Goal: Information Seeking & Learning: Learn about a topic

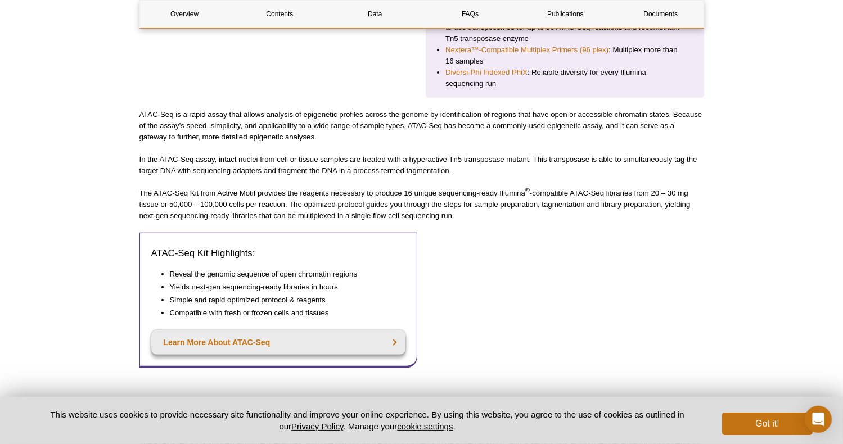
scroll to position [418, 0]
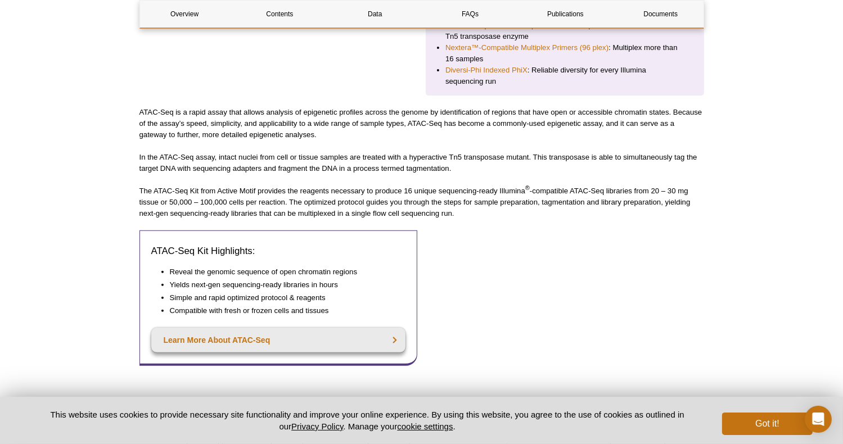
click at [408, 368] on div "ATAC-Seq Kit Highlights: Reveal the genomic sequence of open chromatin regions …" at bounding box center [278, 308] width 278 height 156
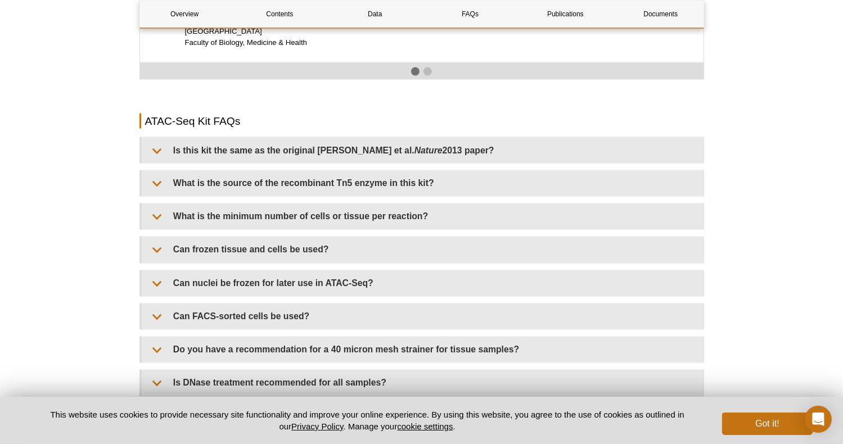
scroll to position [1948, 0]
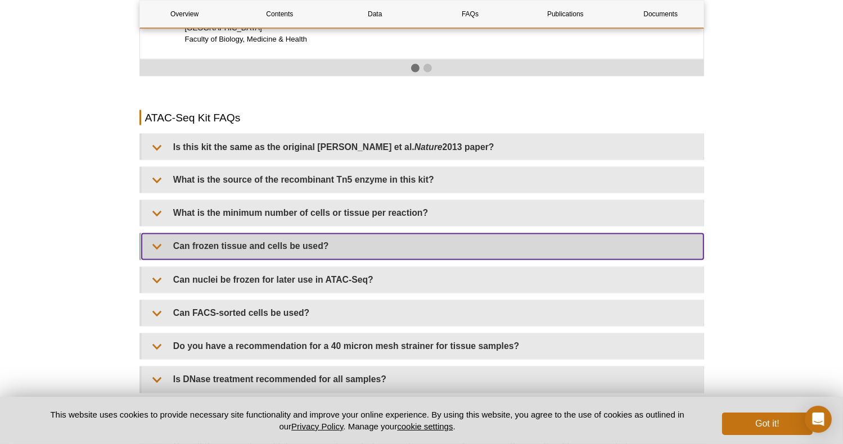
click at [155, 234] on summary "Can frozen tissue and cells be used?" at bounding box center [423, 246] width 562 height 25
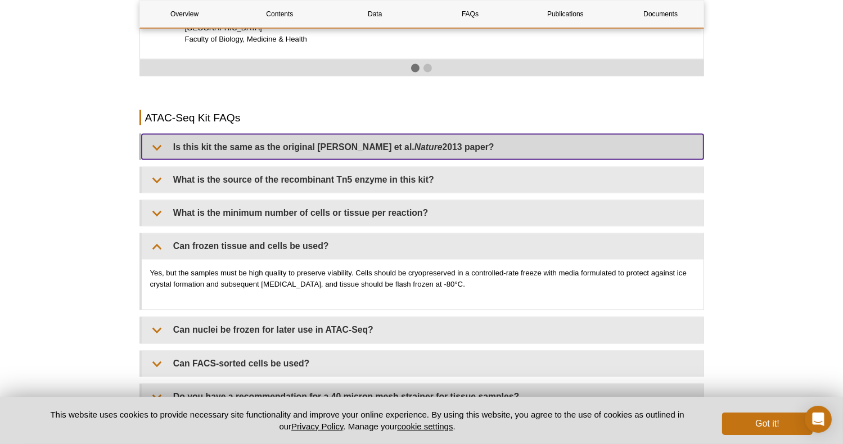
click at [153, 134] on summary "Is this kit the same as the original [PERSON_NAME] et al. Nature 2013 paper?" at bounding box center [423, 146] width 562 height 25
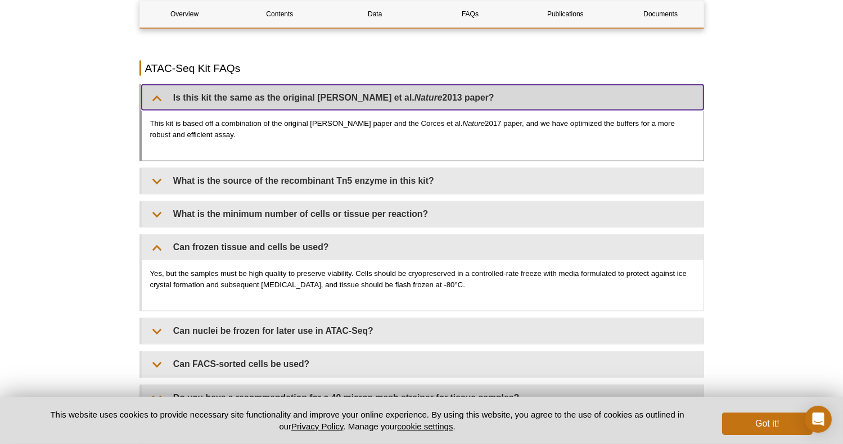
scroll to position [2000, 0]
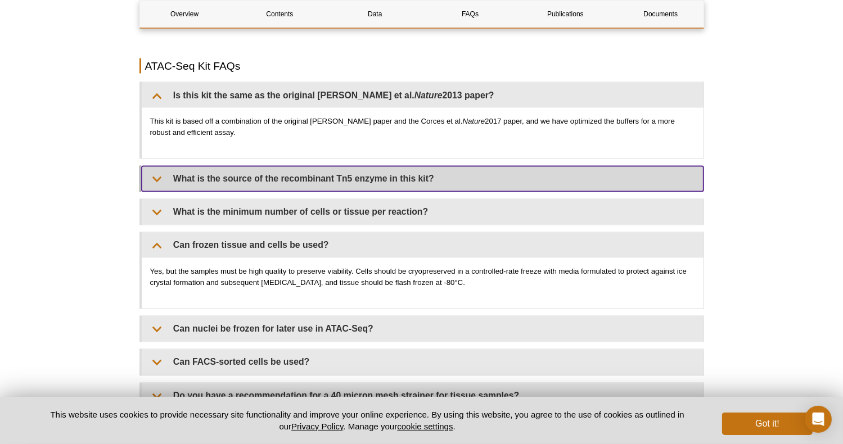
click at [156, 170] on summary "What is the source of the recombinant Tn5 enzyme in this kit?" at bounding box center [423, 178] width 562 height 25
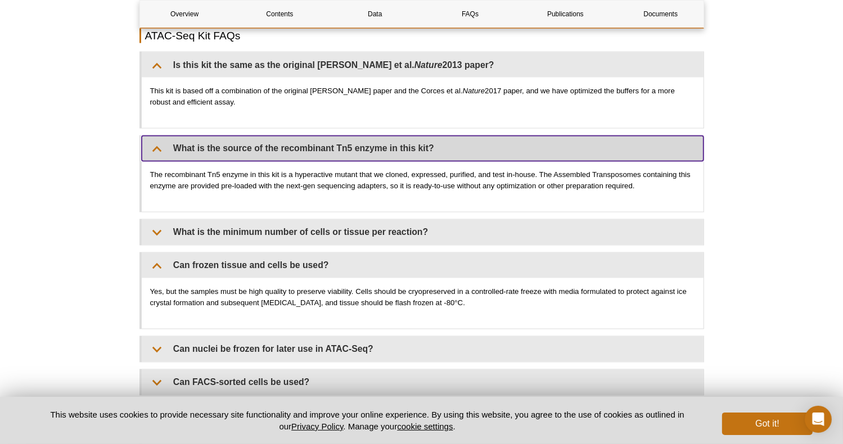
scroll to position [2040, 0]
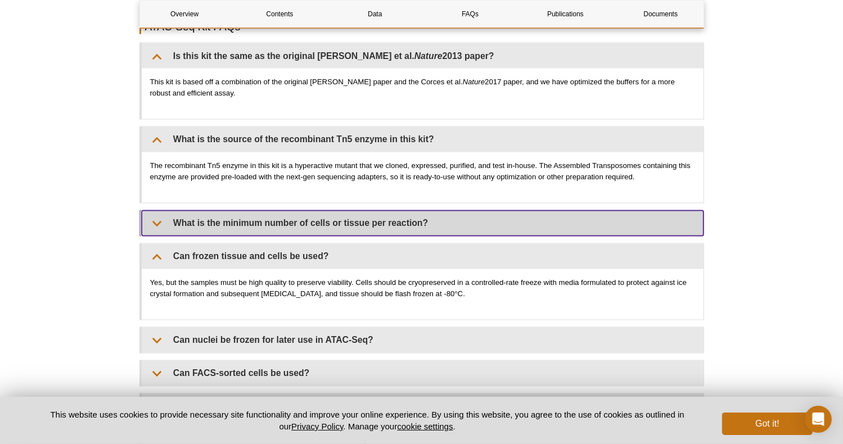
click at [160, 212] on summary "What is the minimum number of cells or tissue per reaction?" at bounding box center [423, 223] width 562 height 25
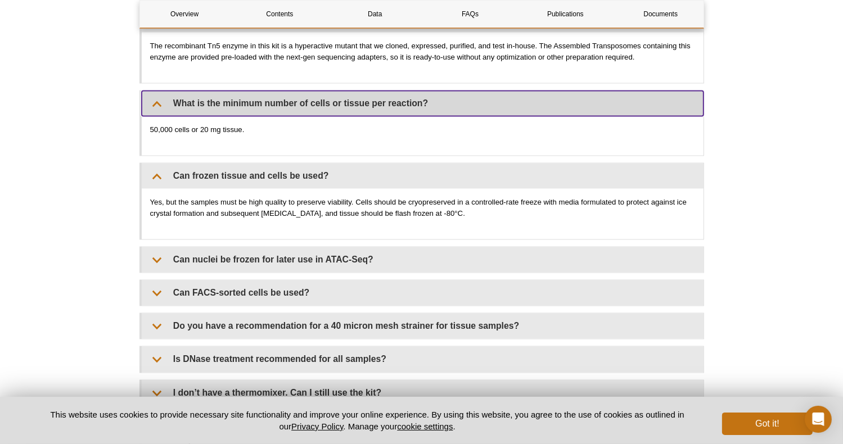
scroll to position [2165, 0]
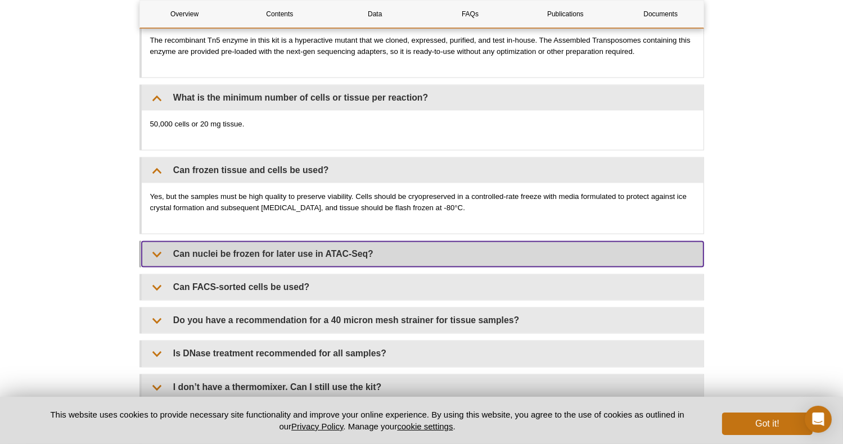
click at [157, 241] on summary "Can nuclei be frozen for later use in ATAC-Seq?" at bounding box center [423, 253] width 562 height 25
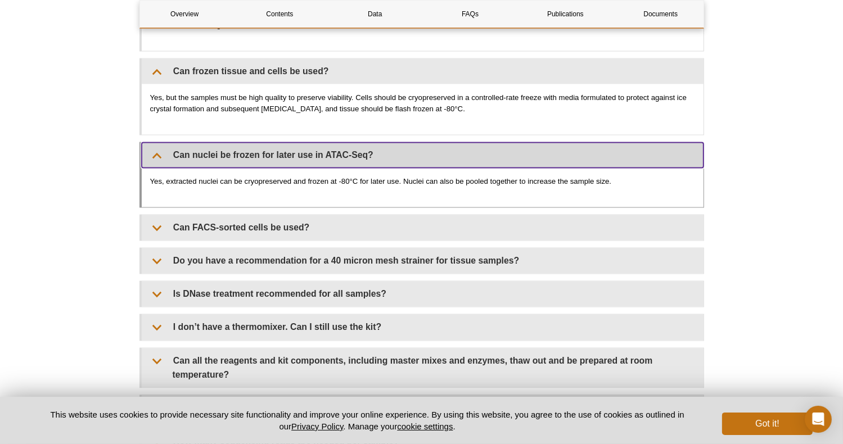
scroll to position [2266, 0]
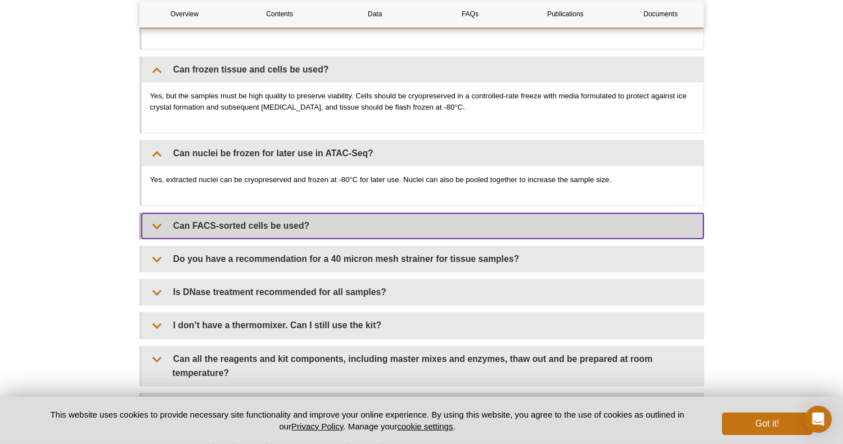
click at [150, 215] on summary "Can FACS-sorted cells be used?" at bounding box center [423, 225] width 562 height 25
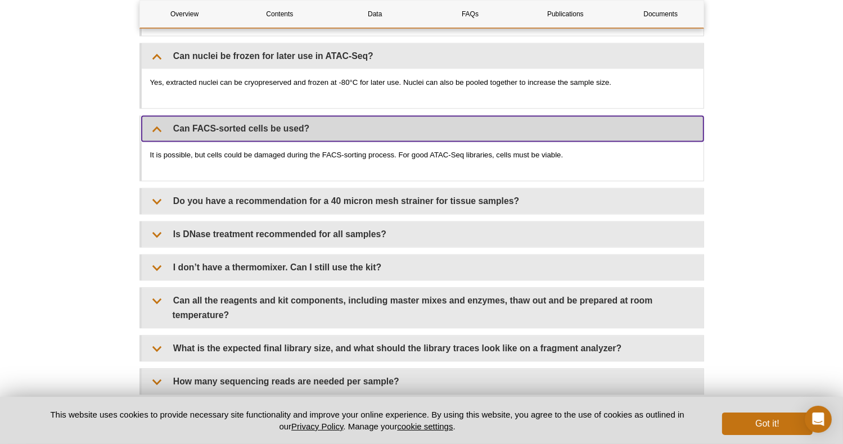
scroll to position [2365, 0]
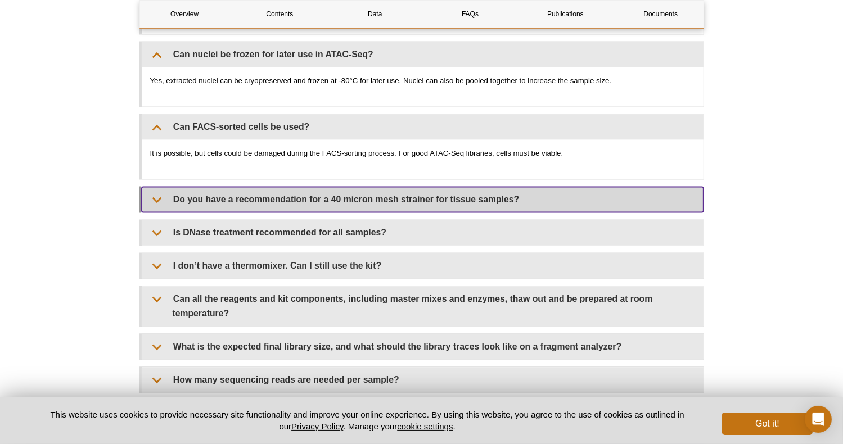
click at [157, 188] on summary "Do you have a recommendation for a 40 micron mesh strainer for tissue samples?" at bounding box center [423, 199] width 562 height 25
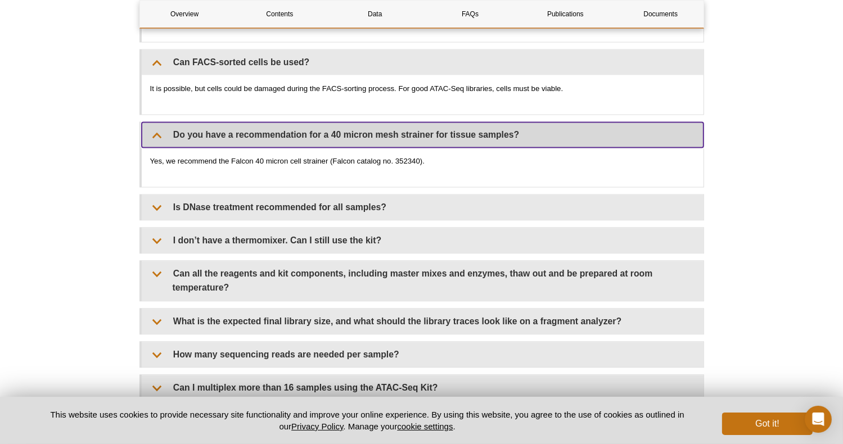
scroll to position [2432, 0]
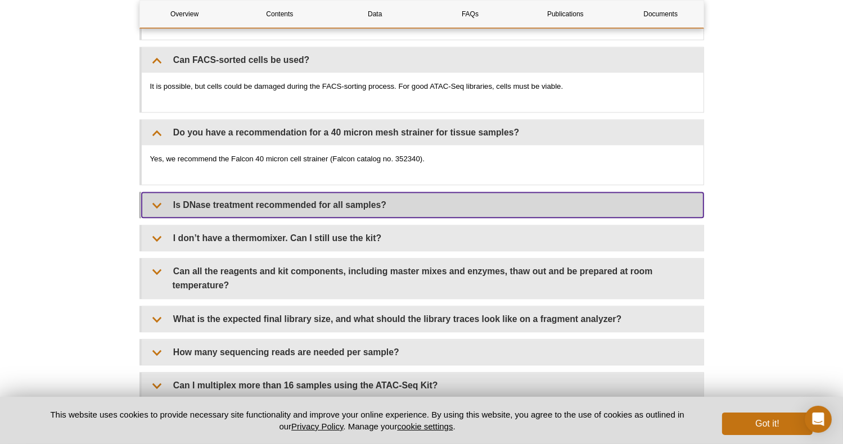
click at [157, 192] on summary "Is DNase treatment recommended for all samples?" at bounding box center [423, 204] width 562 height 25
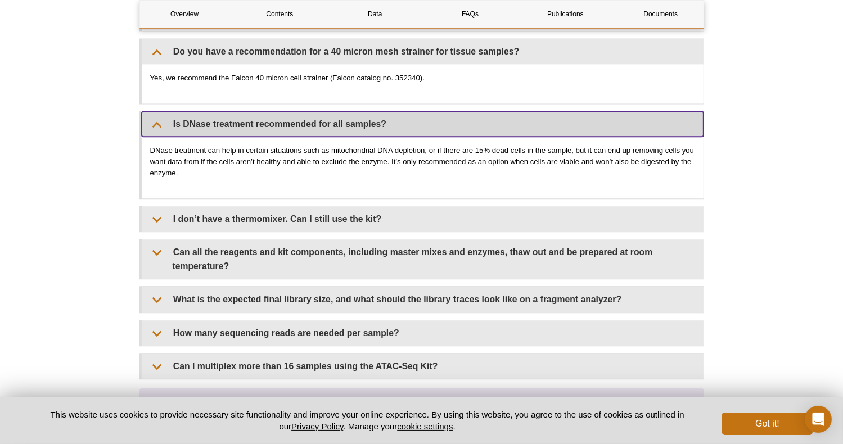
scroll to position [2514, 0]
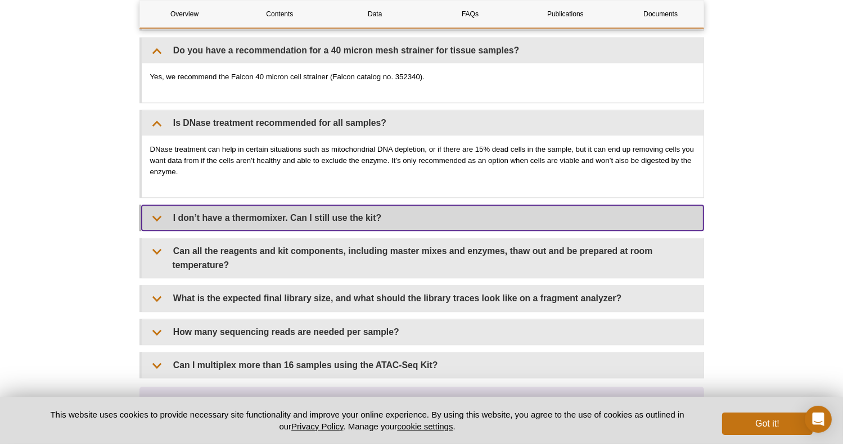
click at [155, 205] on summary "I don’t have a thermomixer. Can I still use the kit?" at bounding box center [423, 217] width 562 height 25
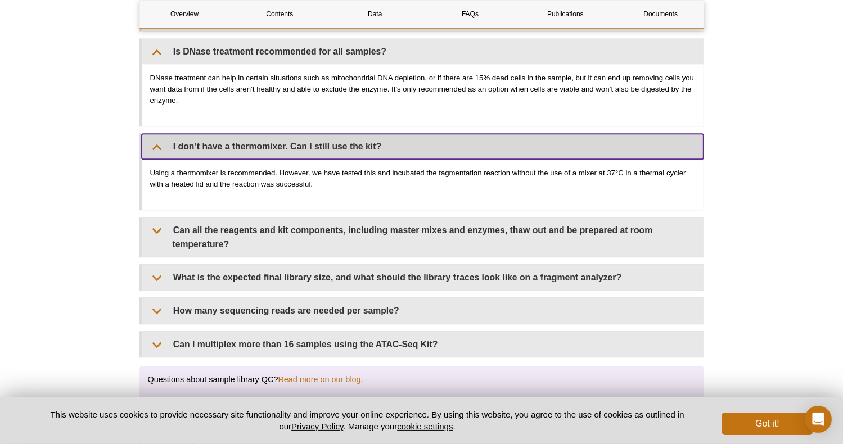
scroll to position [2586, 0]
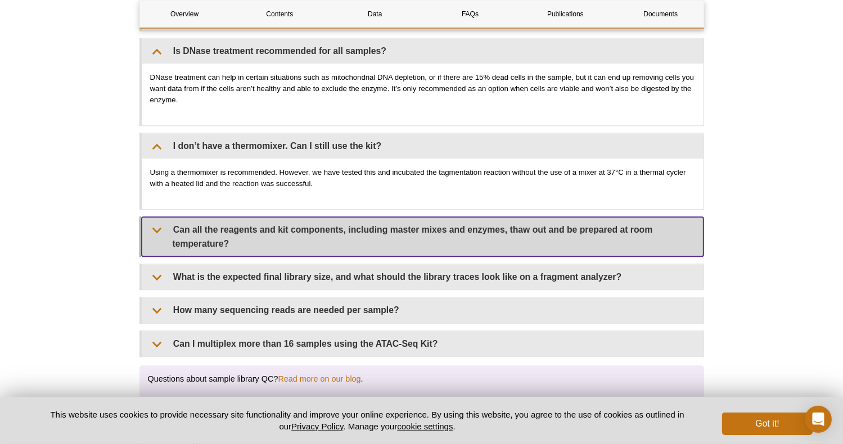
click at [161, 217] on summary "Can all the reagents and kit components, including master mixes and enzymes, th…" at bounding box center [423, 236] width 562 height 39
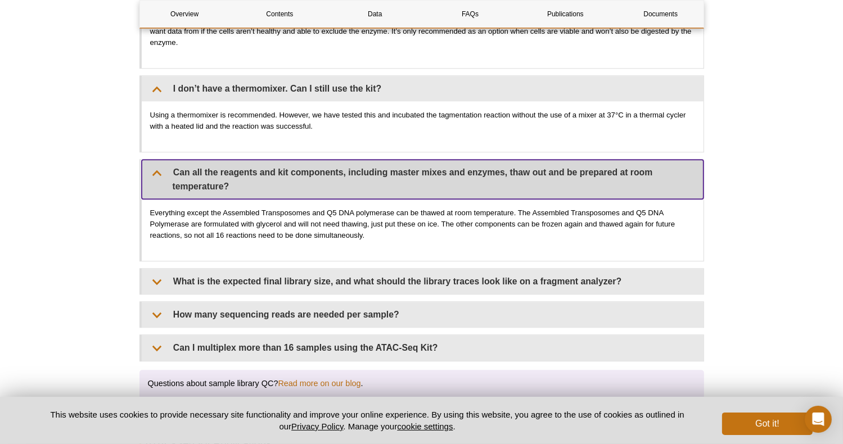
scroll to position [2680, 0]
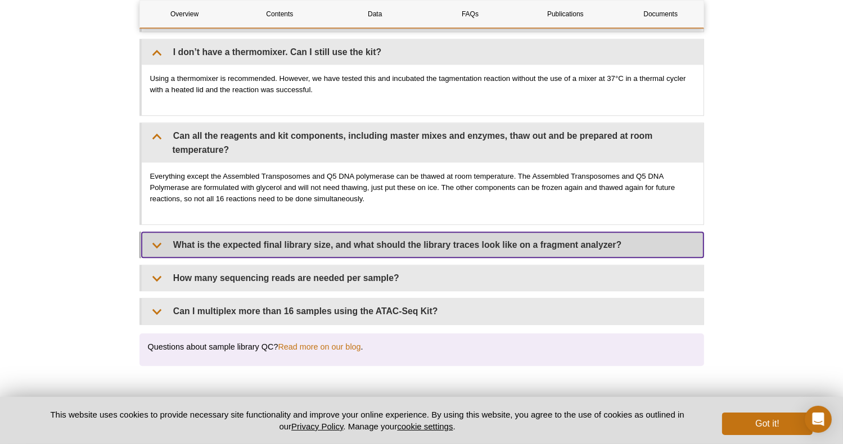
click at [157, 232] on summary "What is the expected final library size, and what should the library traces loo…" at bounding box center [423, 244] width 562 height 25
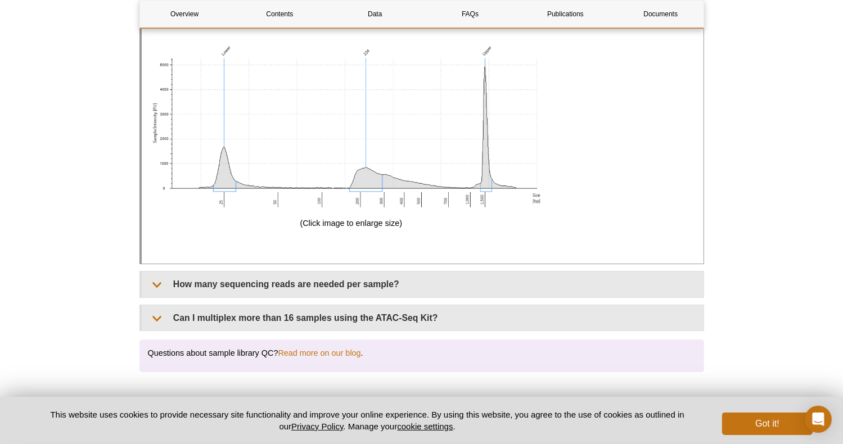
scroll to position [3453, 0]
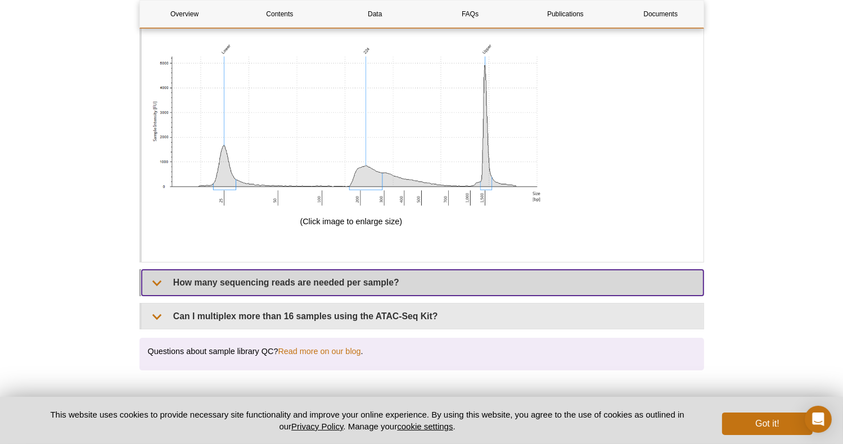
click at [151, 274] on summary "How many sequencing reads are needed per sample?" at bounding box center [423, 282] width 562 height 25
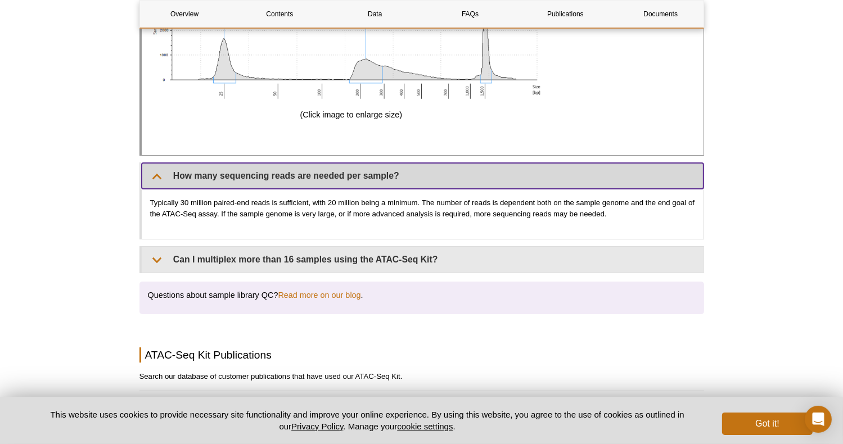
scroll to position [3560, 0]
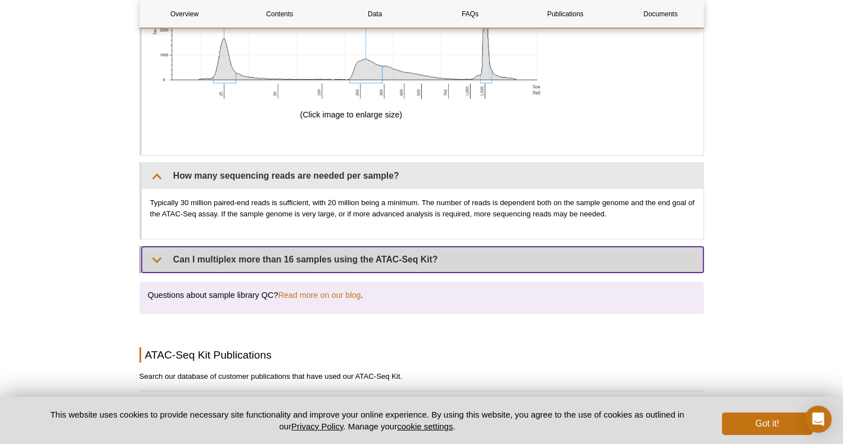
click at [153, 247] on summary "Can I multiplex more than 16 samples using the ATAC-Seq Kit?" at bounding box center [423, 259] width 562 height 25
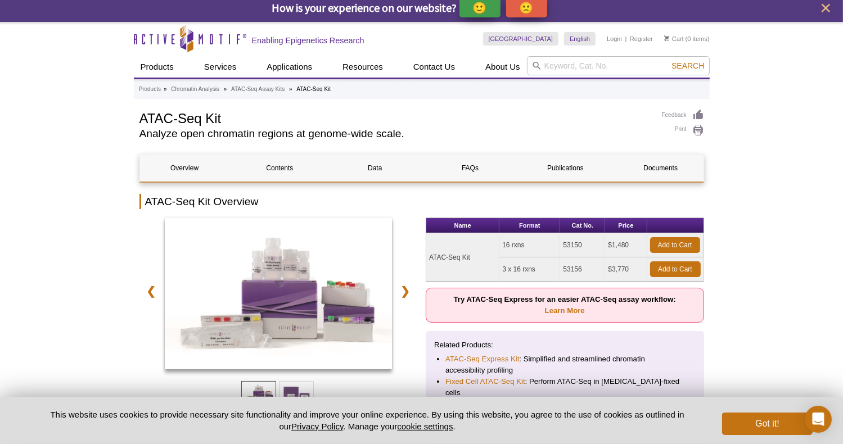
scroll to position [0, 0]
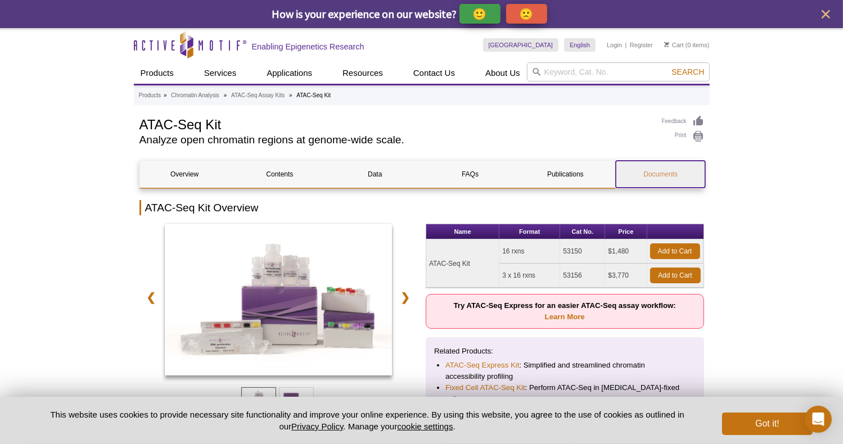
click at [658, 171] on link "Documents" at bounding box center [660, 174] width 89 height 27
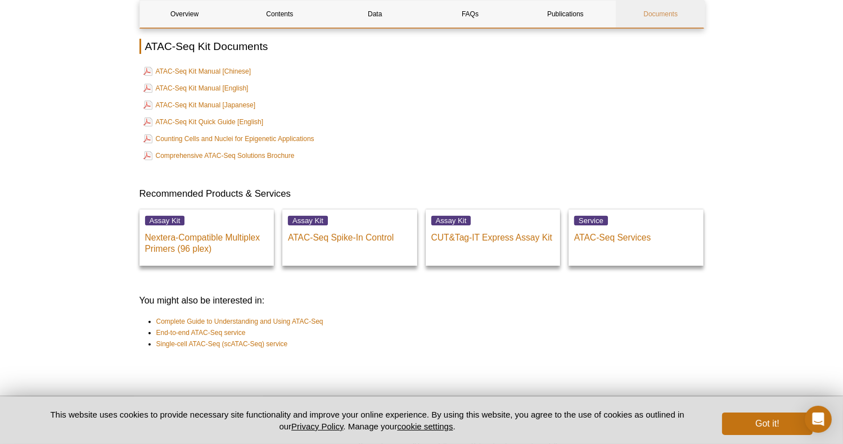
scroll to position [4471, 0]
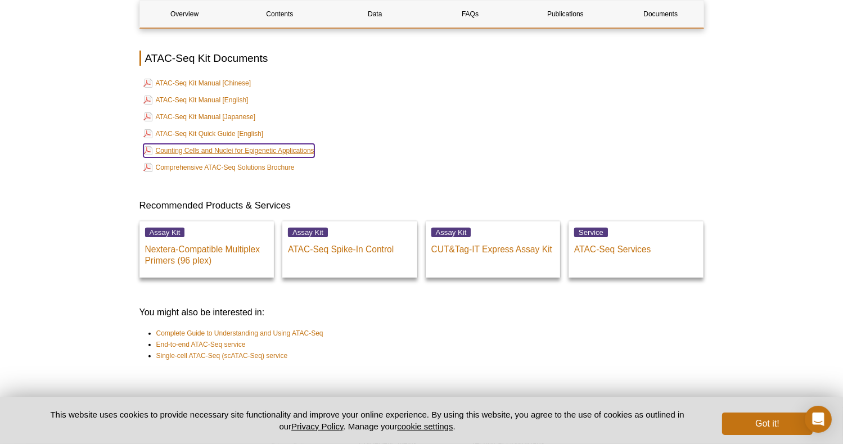
click at [211, 144] on link "Counting Cells and Nuclei for Epigenetic Applications" at bounding box center [228, 150] width 171 height 13
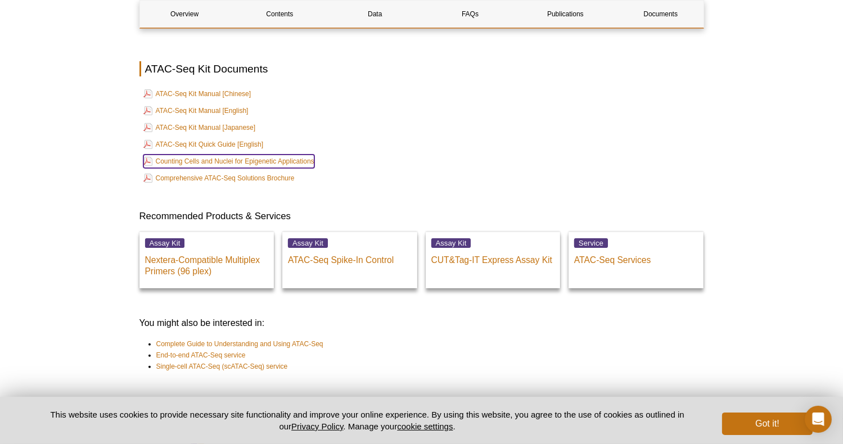
scroll to position [4459, 0]
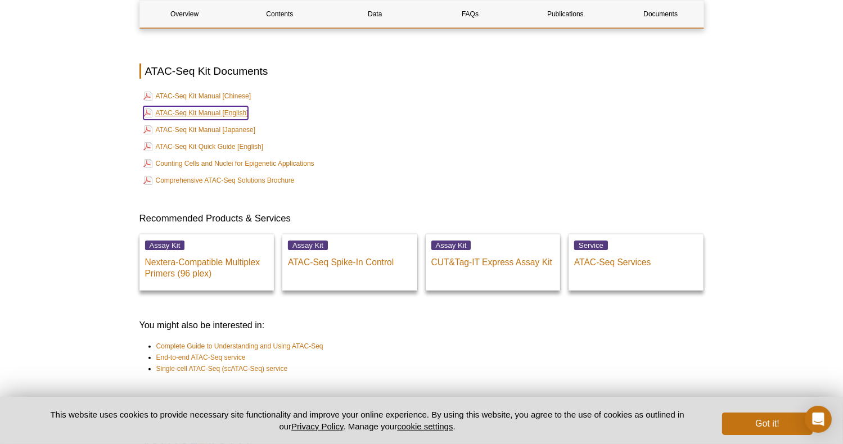
click at [232, 106] on link "ATAC-Seq Kit Manual [English]" at bounding box center [195, 112] width 105 height 13
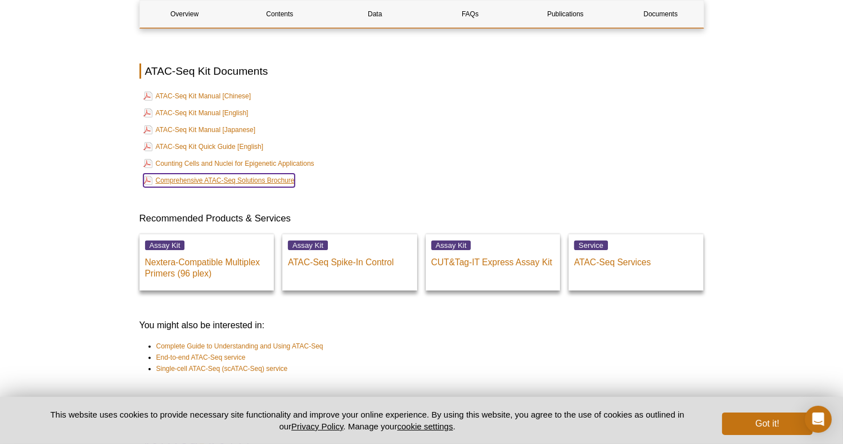
click at [191, 174] on link "Comprehensive ATAC-Seq Solutions Brochure" at bounding box center [218, 180] width 151 height 13
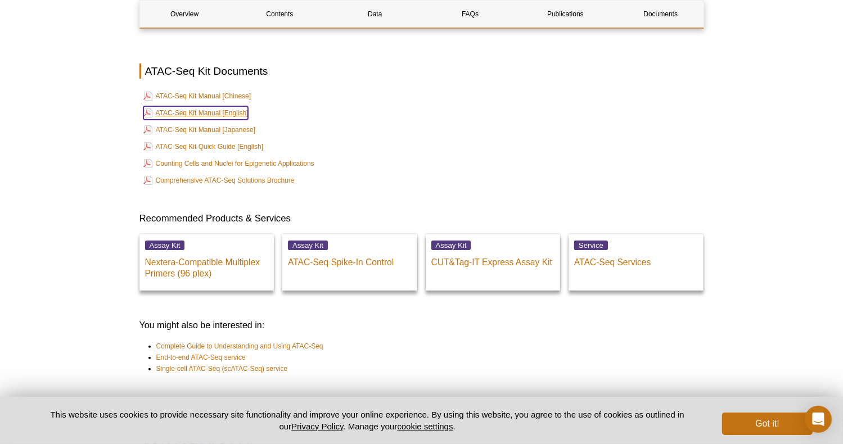
click at [221, 106] on link "ATAC-Seq Kit Manual [English]" at bounding box center [195, 112] width 105 height 13
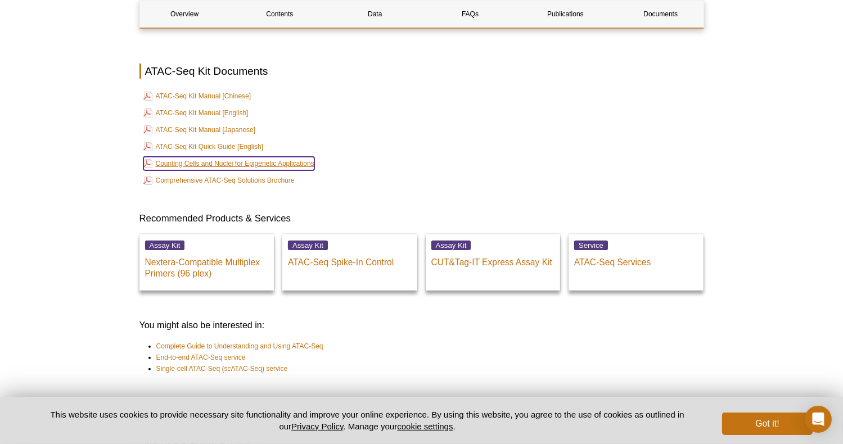
click at [216, 157] on link "Counting Cells and Nuclei for Epigenetic Applications" at bounding box center [228, 163] width 171 height 13
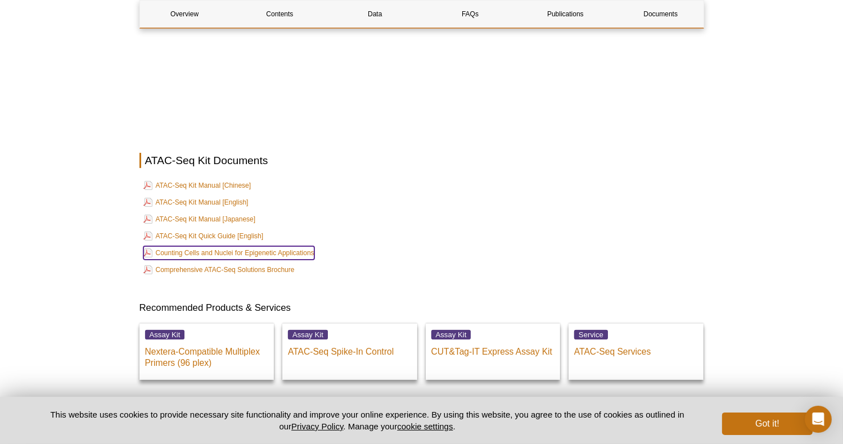
scroll to position [4370, 0]
click at [226, 246] on link "Counting Cells and Nuclei for Epigenetic Applications" at bounding box center [228, 252] width 171 height 13
